Goal: Task Accomplishment & Management: Manage account settings

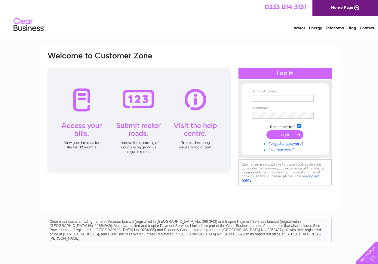
type input "[EMAIL_ADDRESS][DOMAIN_NAME]"
click at [285, 134] on input "submit" at bounding box center [284, 134] width 37 height 8
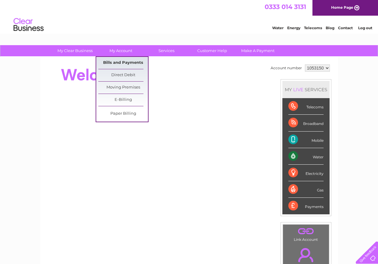
click at [123, 64] on link "Bills and Payments" at bounding box center [123, 63] width 50 height 12
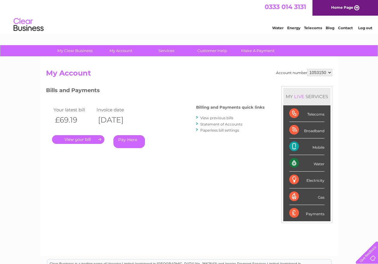
click at [81, 138] on link "." at bounding box center [78, 139] width 52 height 9
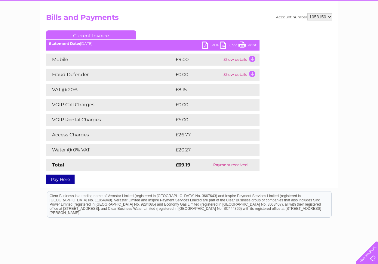
scroll to position [27, 0]
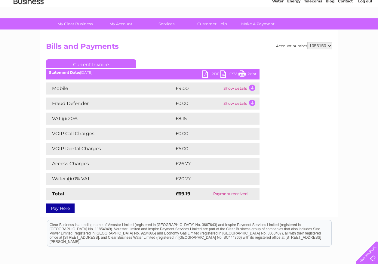
click at [203, 72] on link "PDF" at bounding box center [211, 74] width 18 height 9
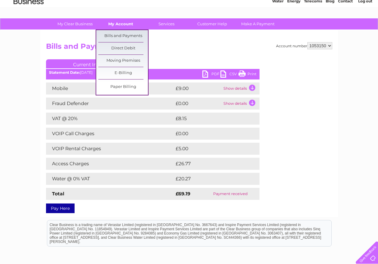
click at [126, 22] on link "My Account" at bounding box center [121, 23] width 50 height 11
click at [127, 35] on link "Bills and Payments" at bounding box center [123, 36] width 50 height 12
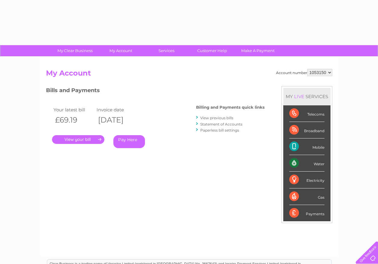
click at [209, 118] on link "View previous bills" at bounding box center [216, 117] width 33 height 5
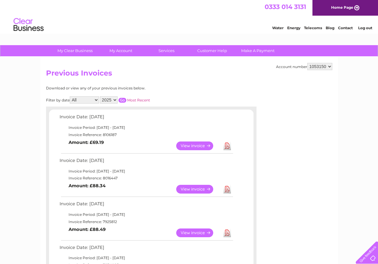
click at [228, 190] on link "Download" at bounding box center [227, 189] width 8 height 9
click at [229, 234] on link "Download" at bounding box center [227, 232] width 8 height 9
